Goal: Task Accomplishment & Management: Manage account settings

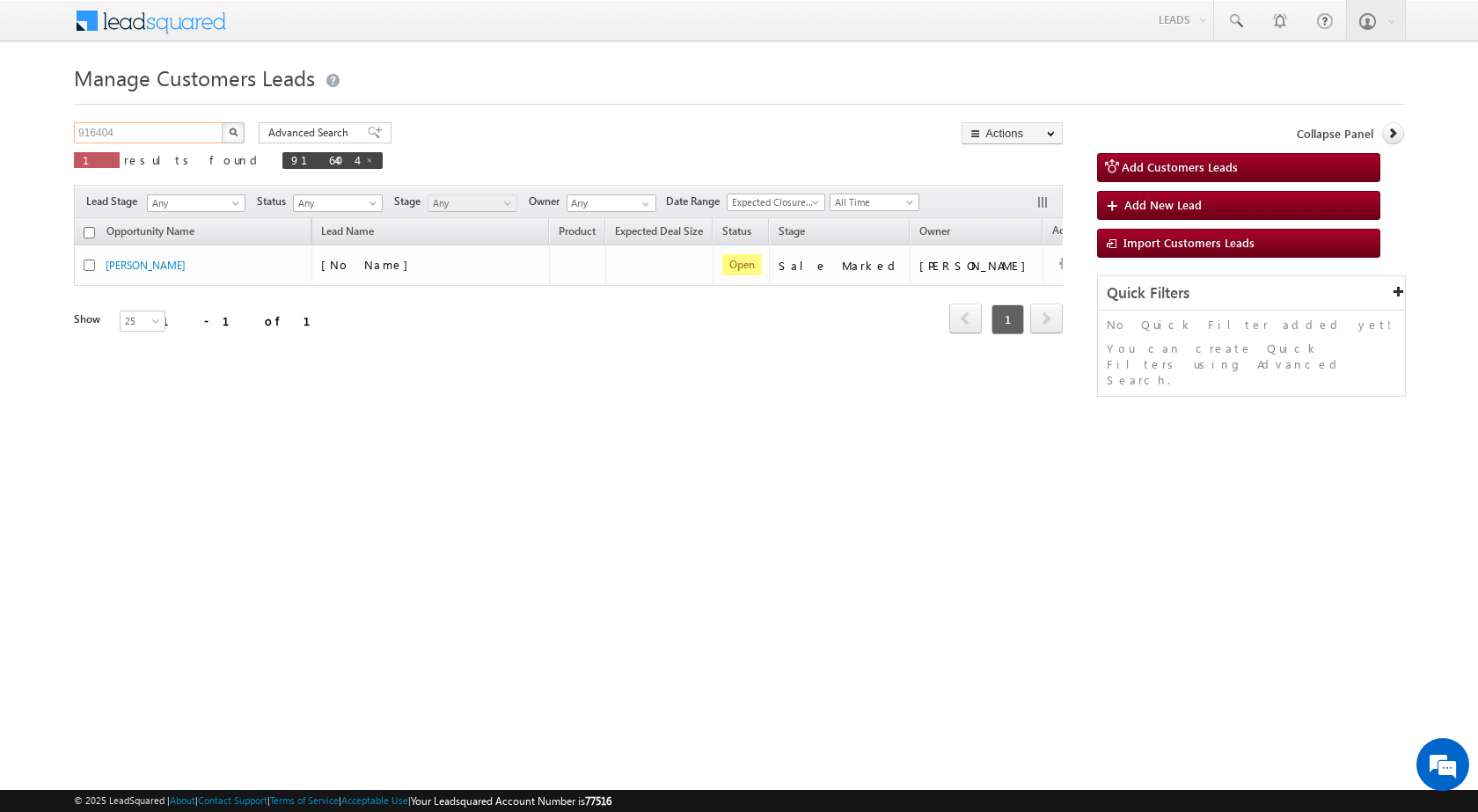
click at [156, 132] on input "916404" at bounding box center [149, 132] width 151 height 21
click at [148, 128] on input "916404" at bounding box center [149, 132] width 151 height 21
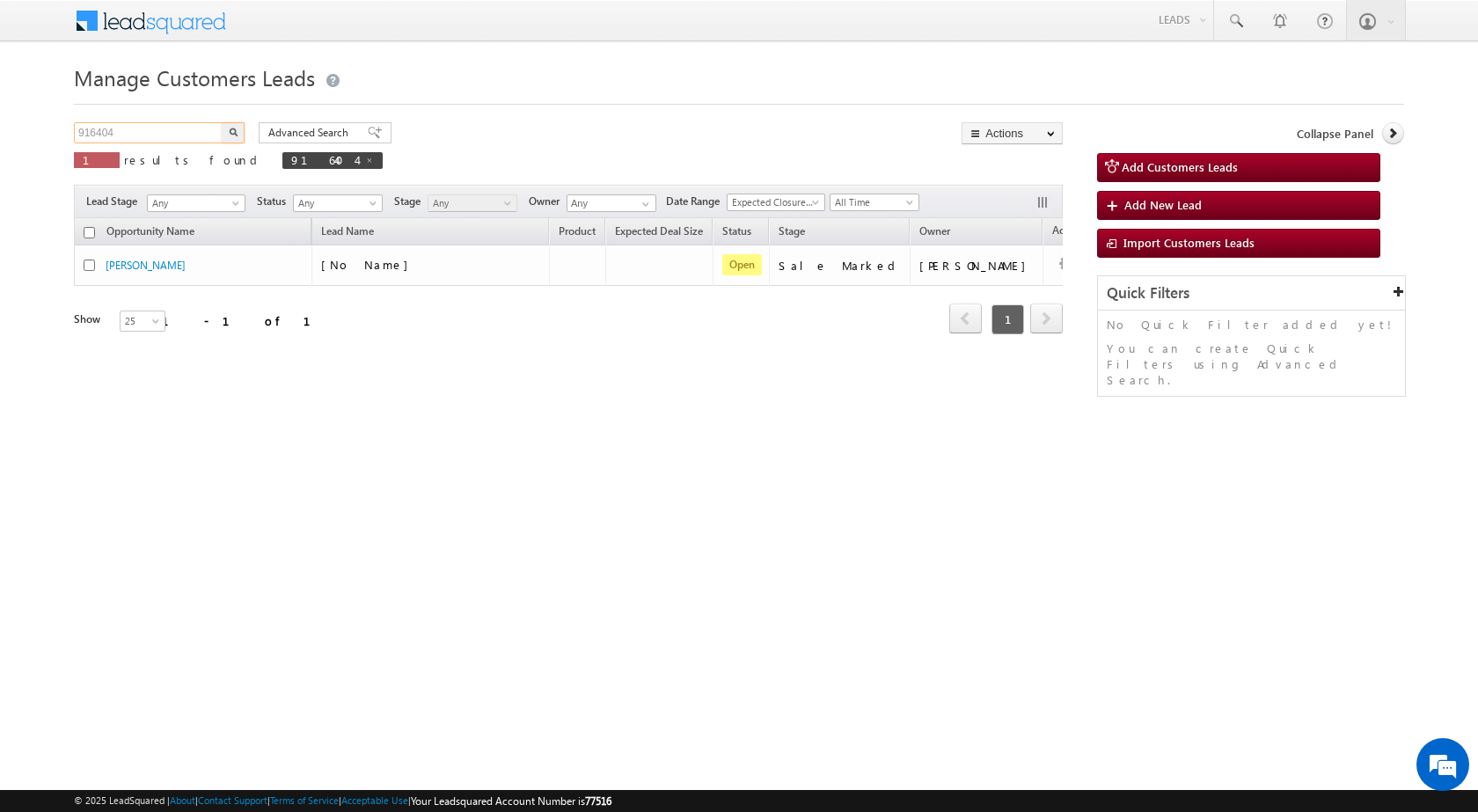
paste input "48860"
type input "948860"
click at [222, 123] on button "button" at bounding box center [233, 132] width 23 height 21
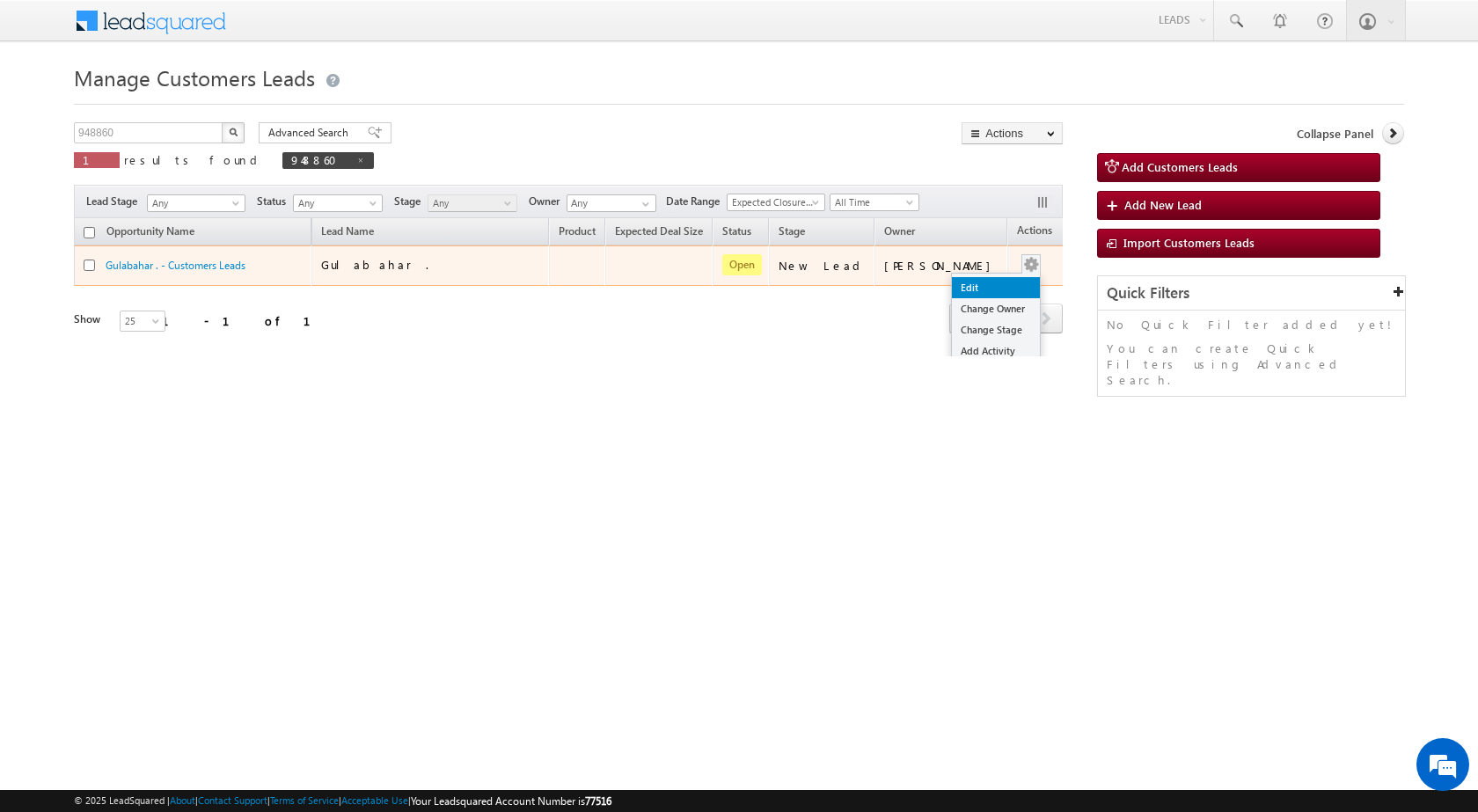
click at [984, 287] on link "Edit" at bounding box center [996, 287] width 88 height 21
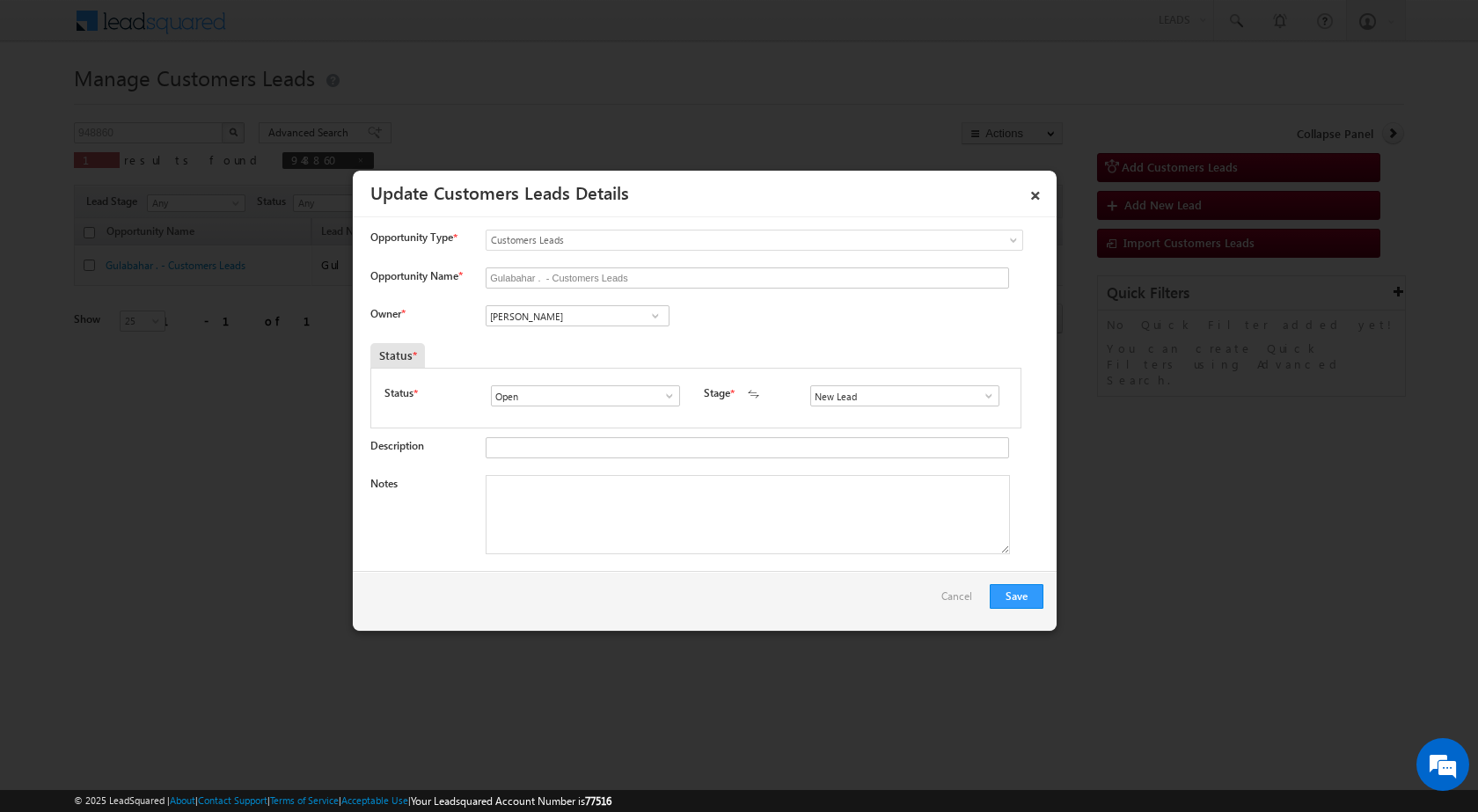
click at [565, 558] on div "Notes" at bounding box center [707, 519] width 673 height 88
click at [556, 488] on textarea "Notes" at bounding box center [748, 515] width 525 height 79
paste textarea "948860 - Website Tollfree - GULBAHAR - 7417952736 - TOP-UP 2 LAC - AGRA"
type textarea "948860 - Website Tollfree - GULBAHAR - 7417952736 - TOP-UP 2 LAC - AGRA"
click at [796, 595] on div "Save Cancel" at bounding box center [704, 600] width 704 height 59
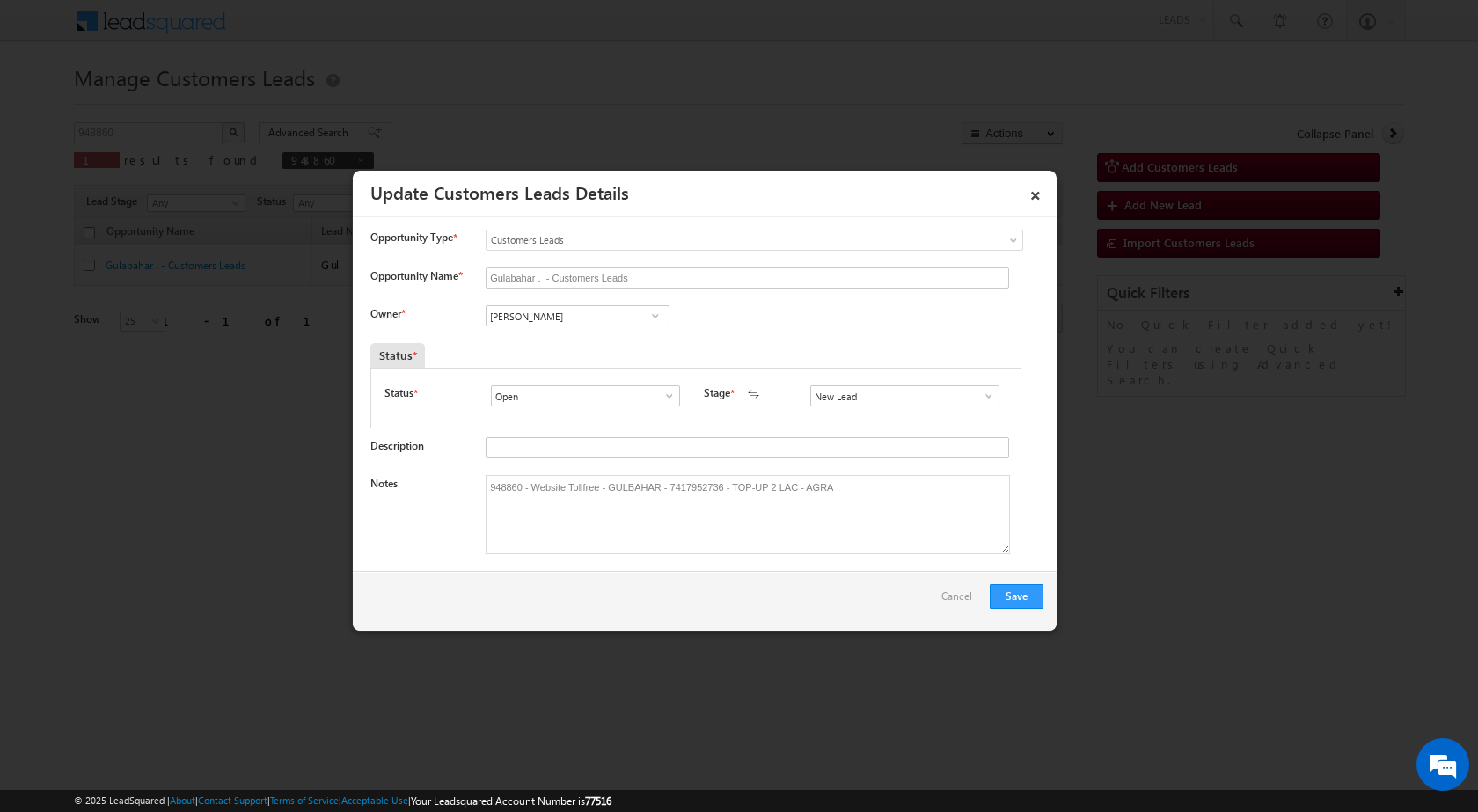
click at [983, 394] on span at bounding box center [989, 396] width 18 height 14
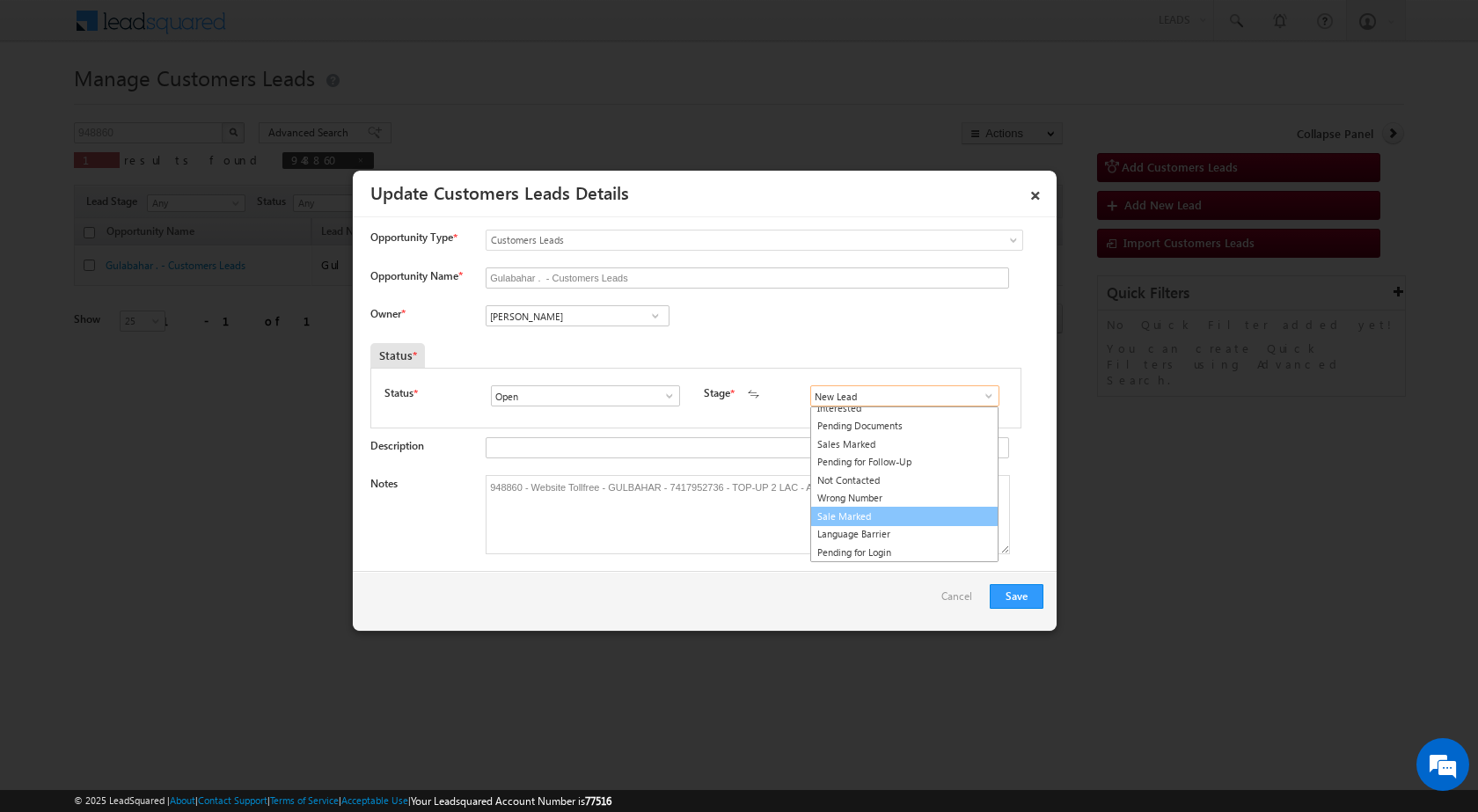
click at [876, 517] on link "Sale Marked" at bounding box center [904, 516] width 188 height 20
type input "Sale Marked"
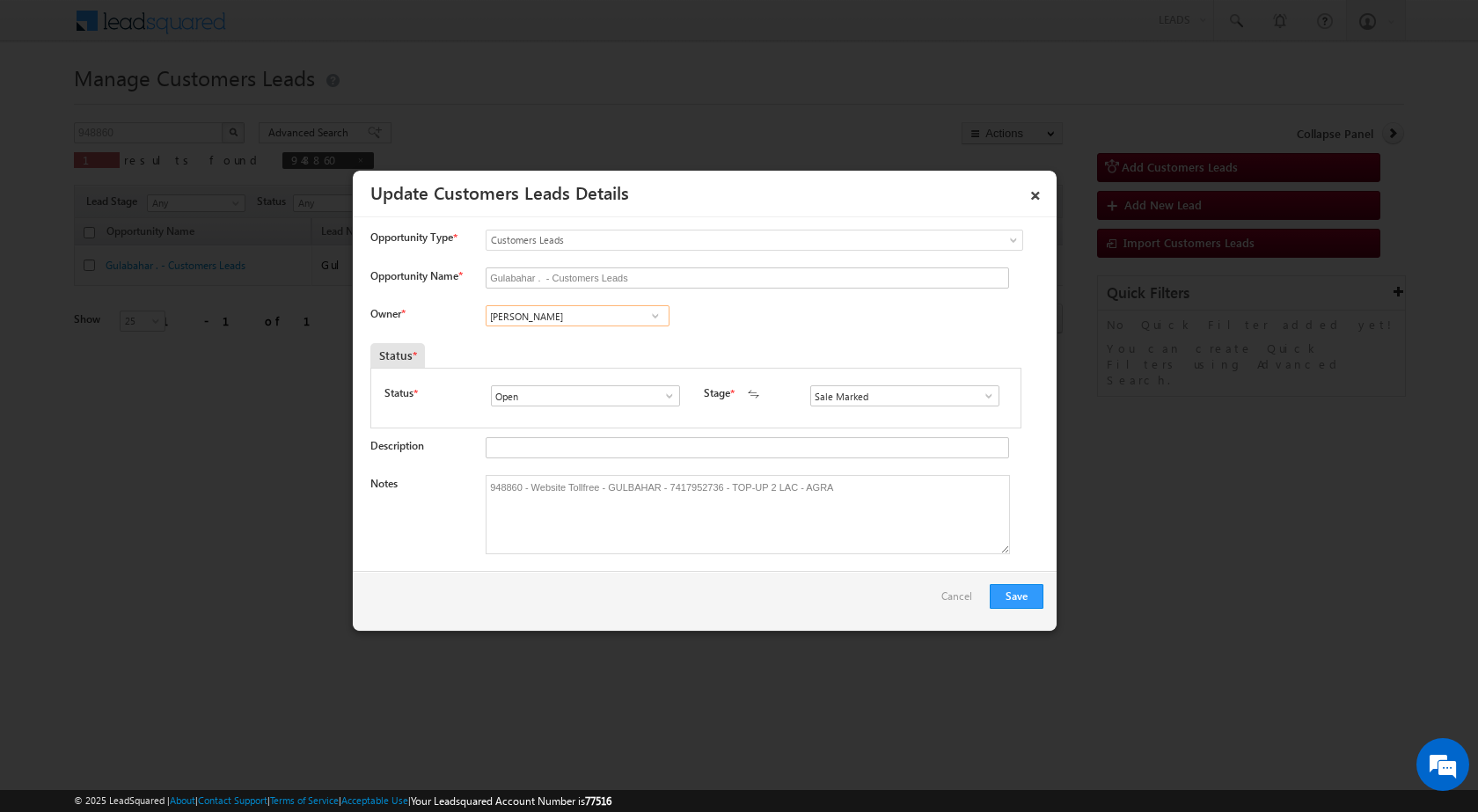
click at [564, 322] on input "[PERSON_NAME]" at bounding box center [578, 315] width 184 height 21
paste input "[PERSON_NAME]"
click at [607, 339] on link "[PERSON_NAME] [EMAIL_ADDRESS][PERSON_NAME][DOMAIN_NAME]" at bounding box center [578, 342] width 184 height 33
type input "[PERSON_NAME]"
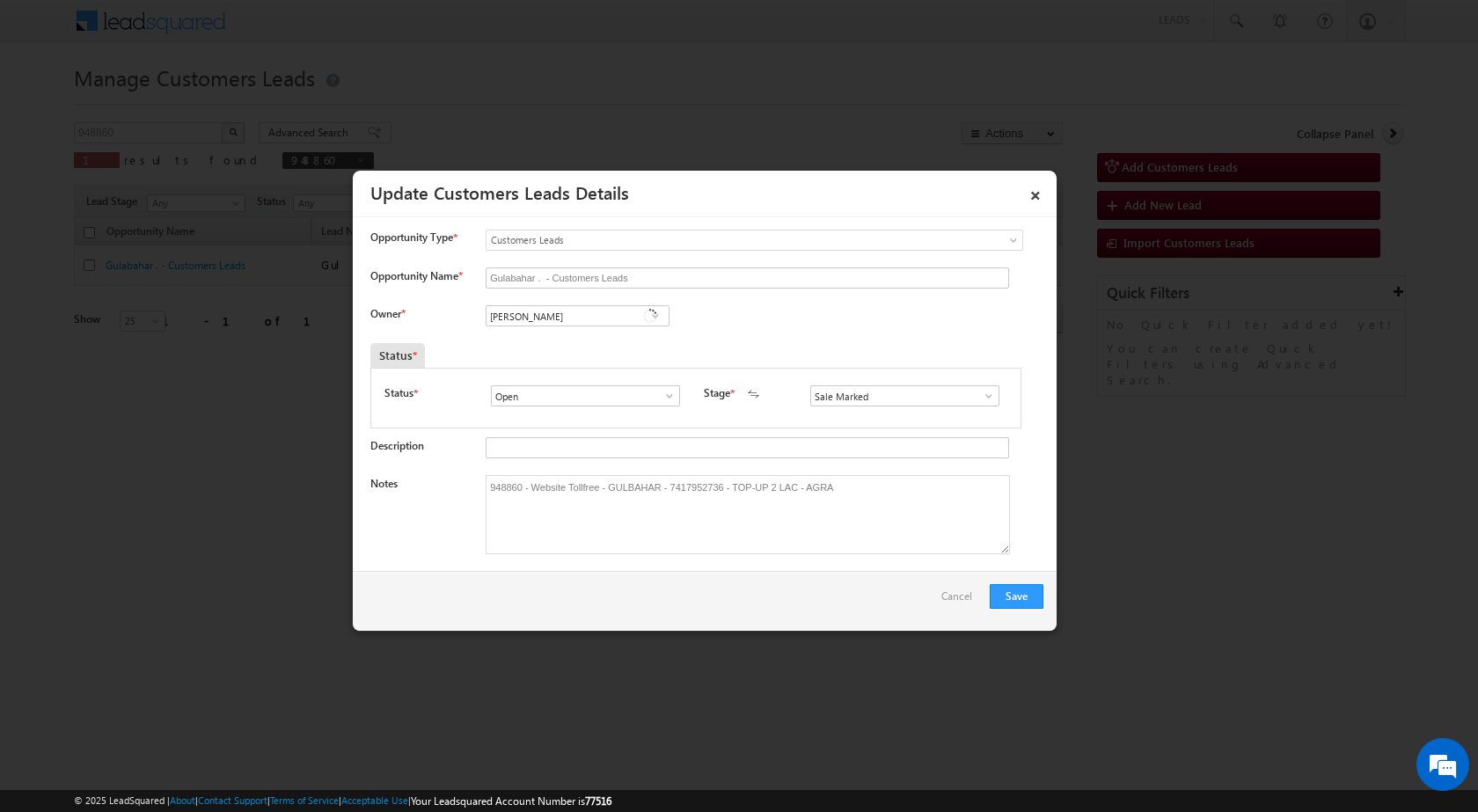
click at [1039, 599] on button "Save" at bounding box center [1017, 596] width 54 height 24
